Goal: Information Seeking & Learning: Learn about a topic

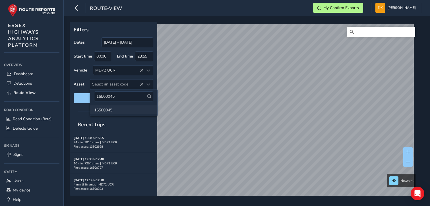
type input "16500045"
click at [107, 108] on li "16500045" at bounding box center [123, 109] width 67 height 9
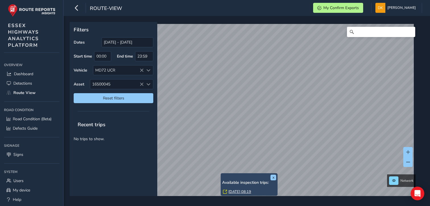
click at [232, 190] on link "[DATE] 08:19" at bounding box center [239, 191] width 23 height 5
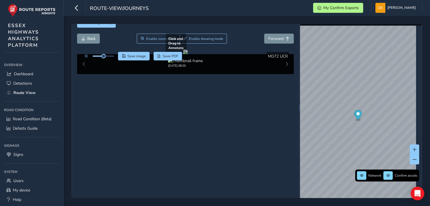
scroll to position [21, 0]
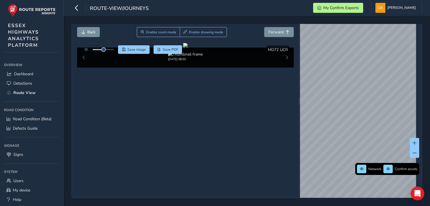
click at [421, 49] on div "Close journey Back Enable zoom mode Enable drawing mode Forward Click and Drag …" at bounding box center [247, 111] width 350 height 174
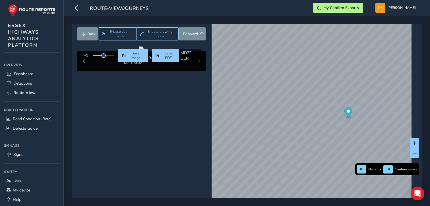
drag, startPoint x: 296, startPoint y: 101, endPoint x: 208, endPoint y: 98, distance: 87.7
click at [208, 98] on div "Close journey Back Enable zoom mode Enable drawing mode Forward Click and Drag …" at bounding box center [247, 101] width 350 height 194
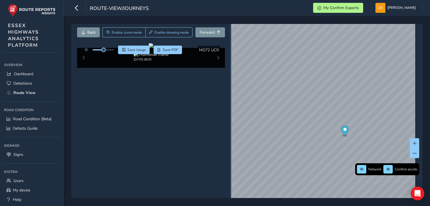
drag, startPoint x: 209, startPoint y: 103, endPoint x: 229, endPoint y: 104, distance: 19.6
click at [230, 104] on div at bounding box center [230, 101] width 1 height 7
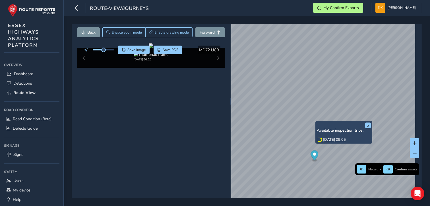
click at [316, 121] on div "x Available inspection trips: [GEOGRAPHIC_DATA][DATE] 09:05" at bounding box center [343, 132] width 57 height 22
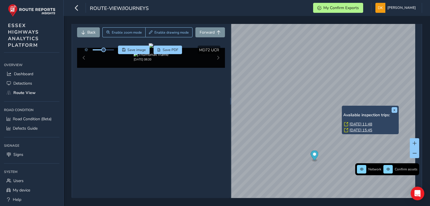
click at [355, 125] on link "[DATE] 11:48" at bounding box center [361, 123] width 23 height 5
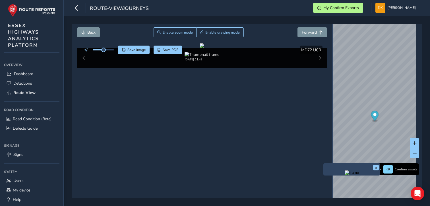
drag, startPoint x: 228, startPoint y: 101, endPoint x: 328, endPoint y: 110, distance: 101.1
click at [332, 104] on div at bounding box center [332, 101] width 1 height 7
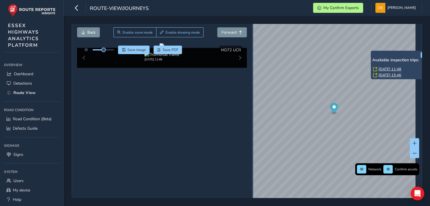
drag, startPoint x: 329, startPoint y: 108, endPoint x: 250, endPoint y: 97, distance: 79.8
click at [252, 98] on div at bounding box center [252, 101] width 1 height 7
